Goal: Task Accomplishment & Management: Manage account settings

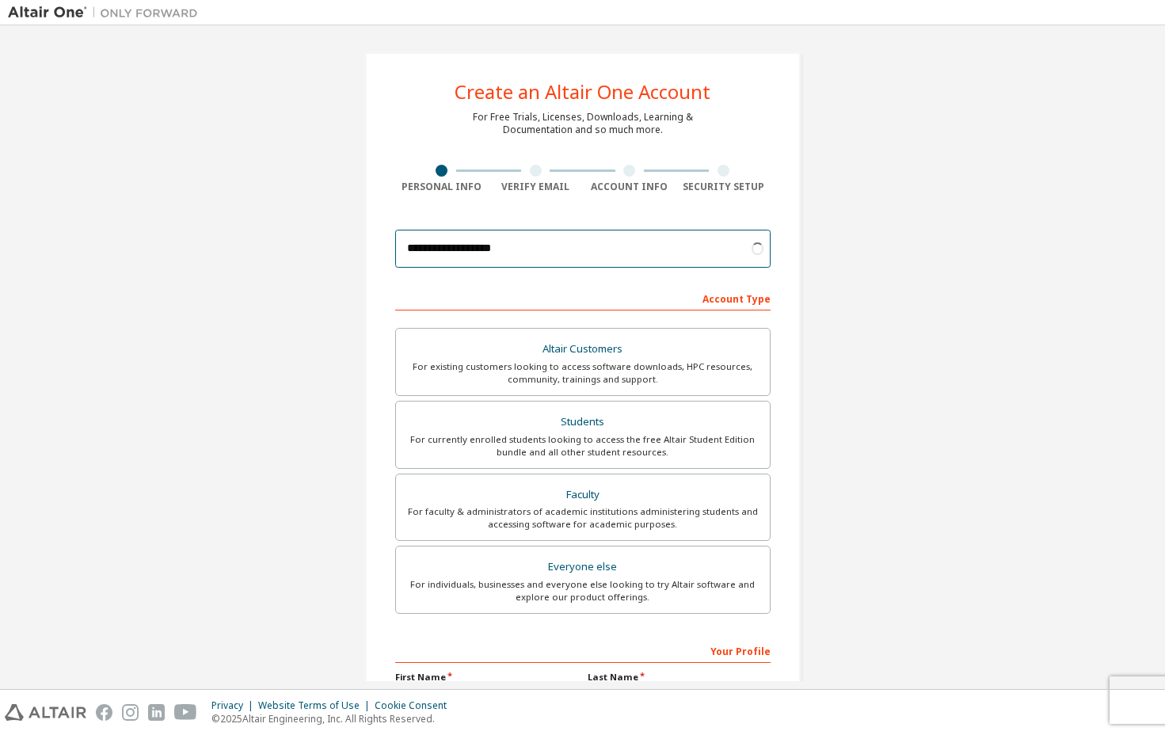
type input "**********"
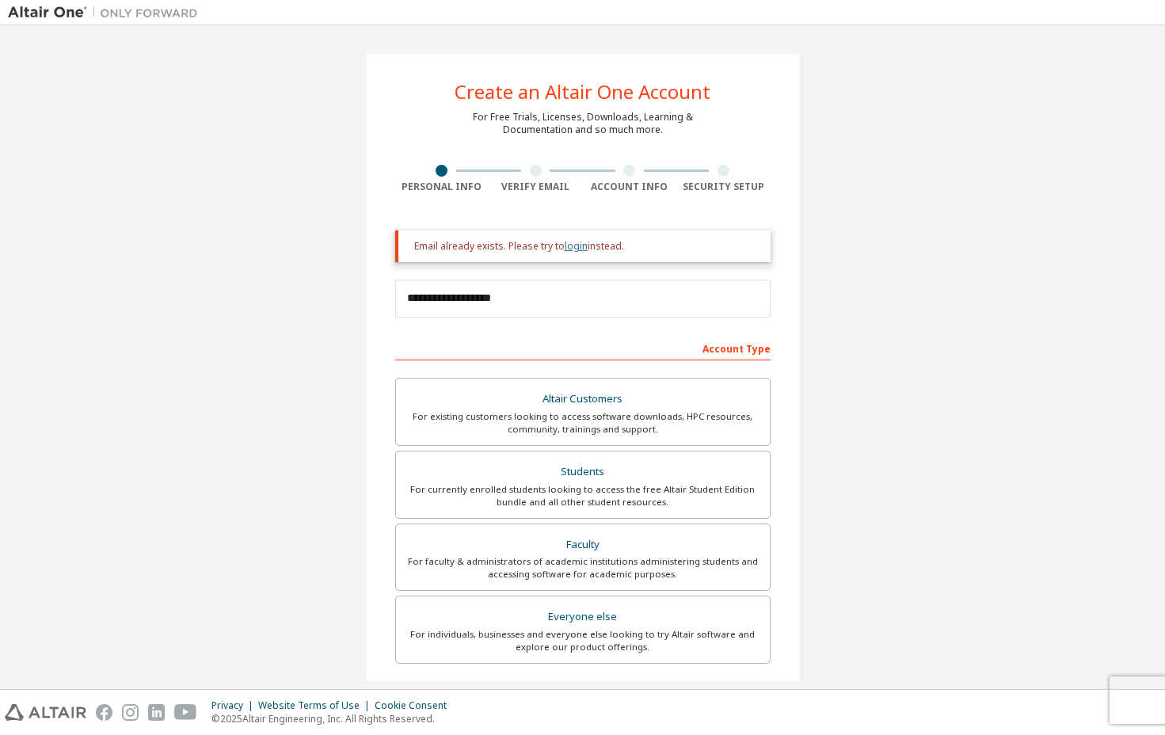
click at [565, 249] on link "login" at bounding box center [576, 245] width 23 height 13
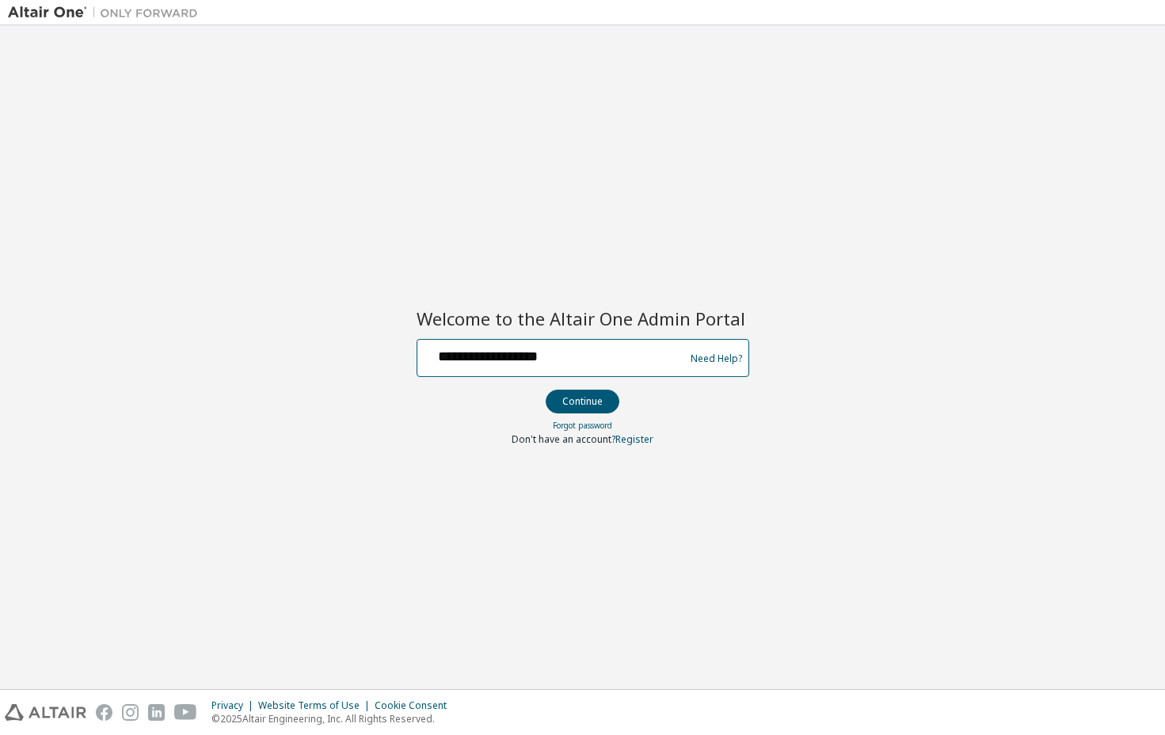
type input "**********"
click at [582, 401] on button "Continue" at bounding box center [583, 402] width 74 height 24
